Goal: Browse casually: Explore the website without a specific task or goal

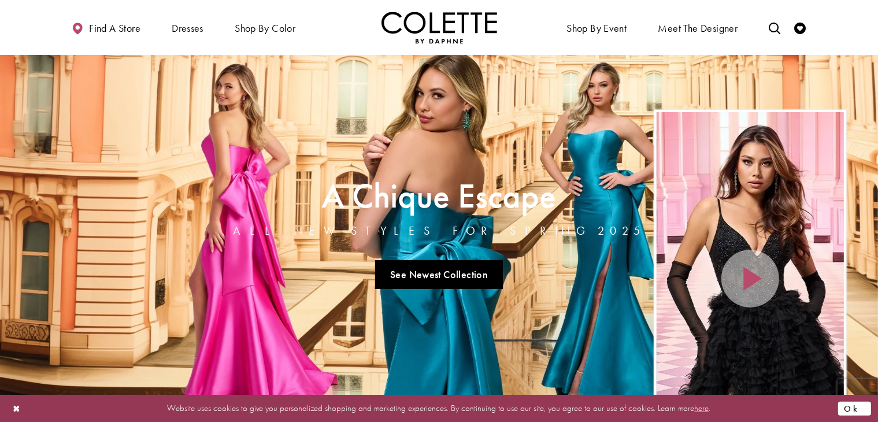
click at [856, 408] on button "Ok" at bounding box center [854, 408] width 33 height 14
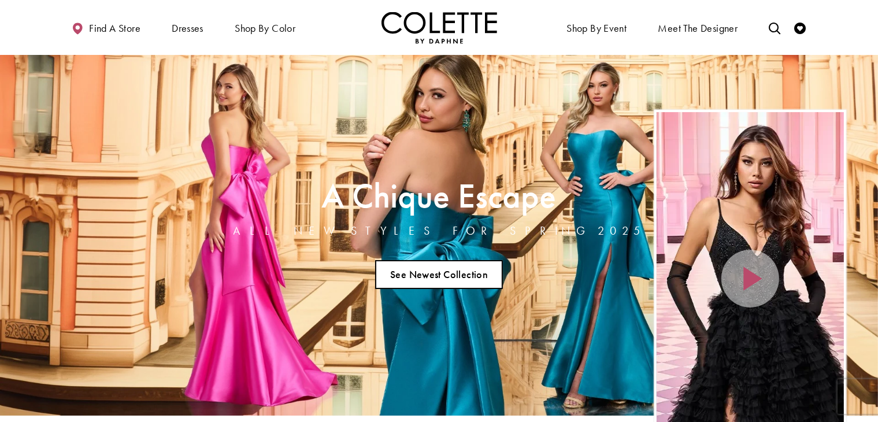
click at [429, 279] on link "See Newest Collection" at bounding box center [439, 274] width 128 height 29
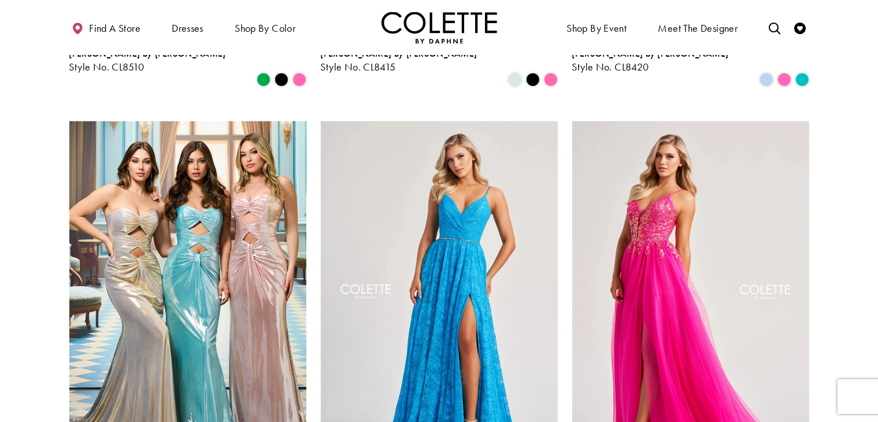
scroll to position [1509, 0]
click at [312, 336] on div "[PERSON_NAME] by [PERSON_NAME] Style No. CL8545 Skip Color List #755c60df9f to …" at bounding box center [187, 316] width 251 height 426
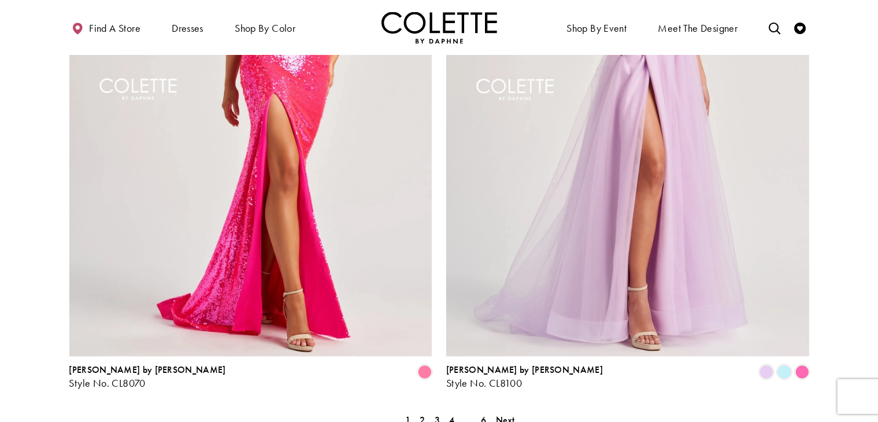
scroll to position [2233, 0]
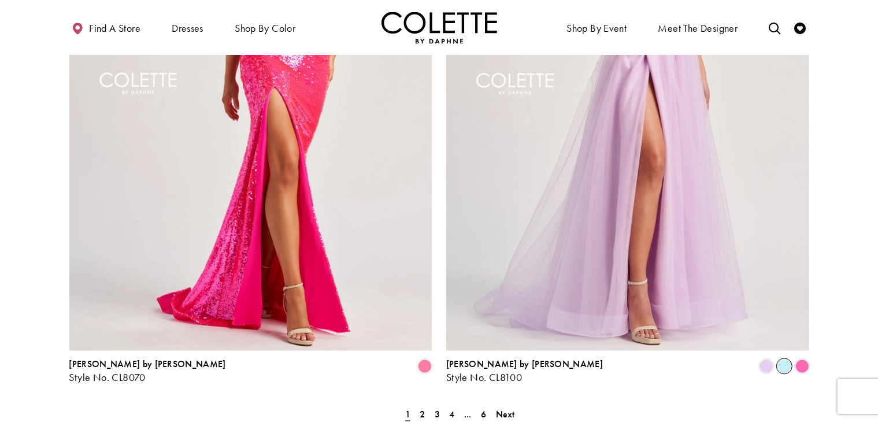
click at [784, 359] on span "Product List" at bounding box center [784, 366] width 14 height 14
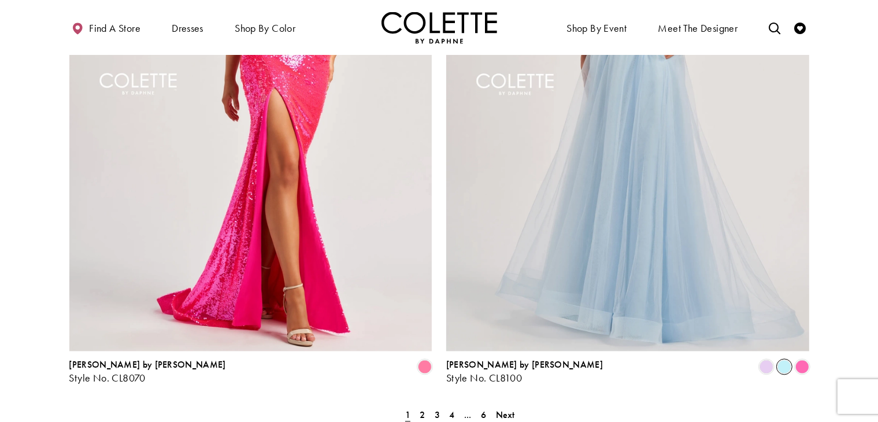
scroll to position [2302, 0]
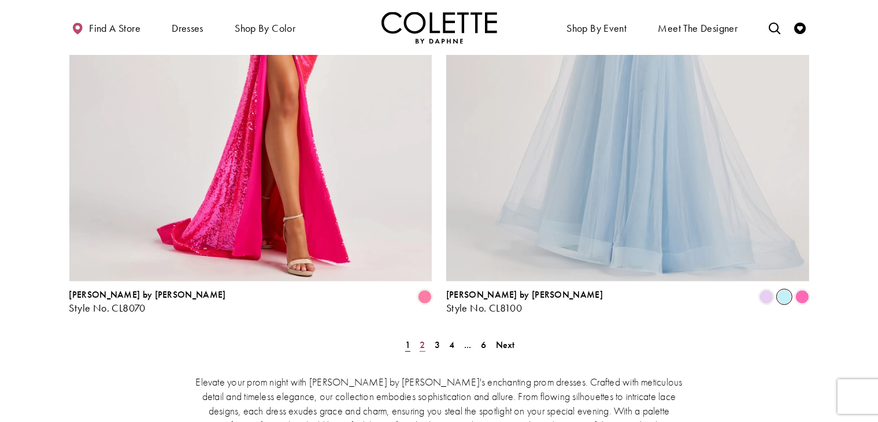
click at [422, 339] on span "2" at bounding box center [422, 345] width 5 height 12
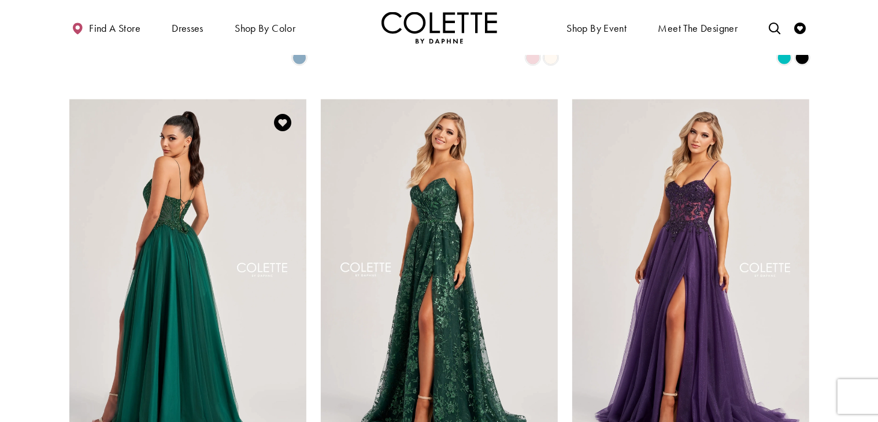
scroll to position [1519, 0]
